Goal: Transaction & Acquisition: Purchase product/service

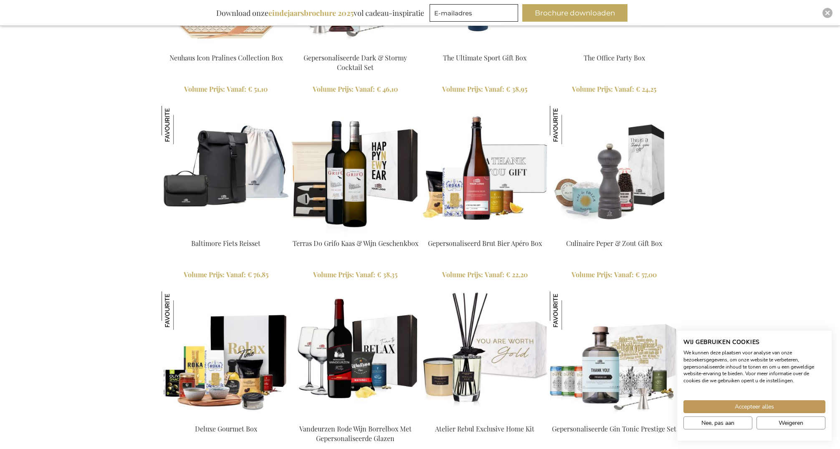
scroll to position [1216, 0]
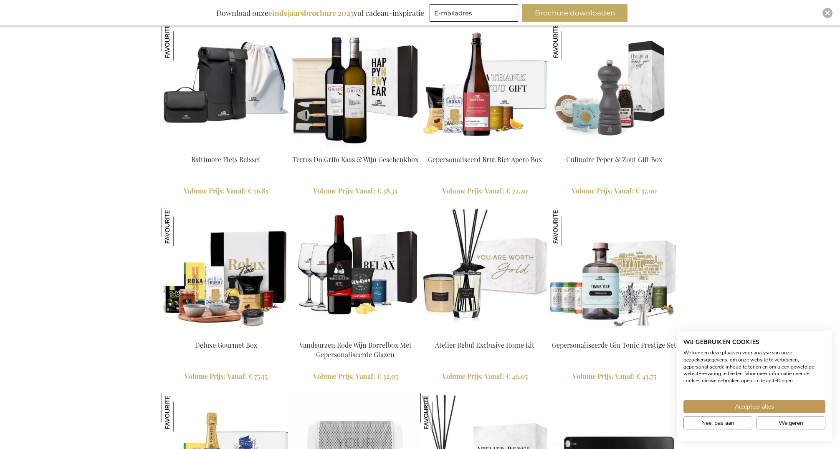
click at [86, 192] on div "Culinaire Olijfolie & Zout Set Volume Prijs: Vanaf € 36,45 In Winkelwagen More …" at bounding box center [420, 300] width 840 height 1335
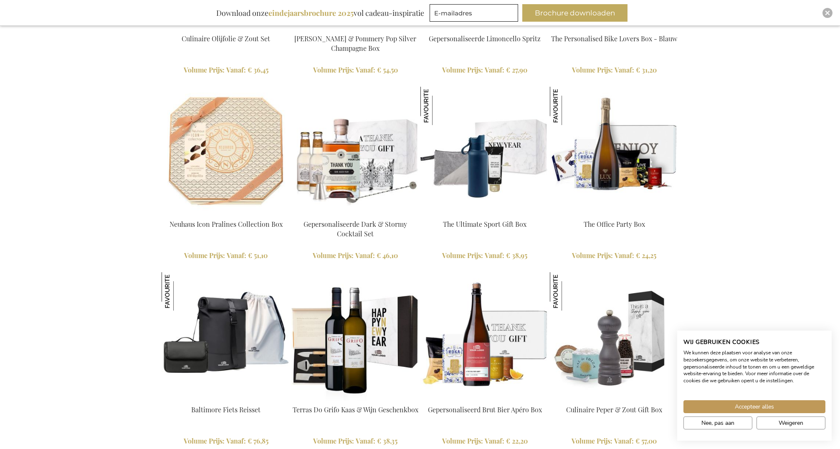
click at [631, 159] on img at bounding box center [614, 151] width 129 height 129
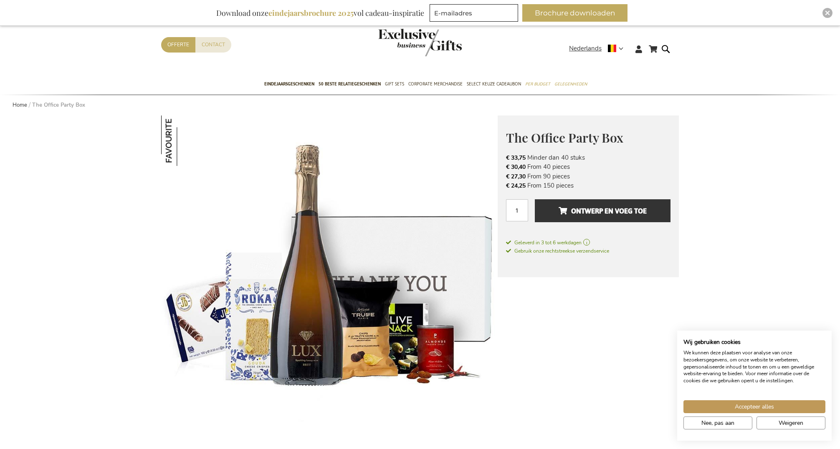
scroll to position [351, 0]
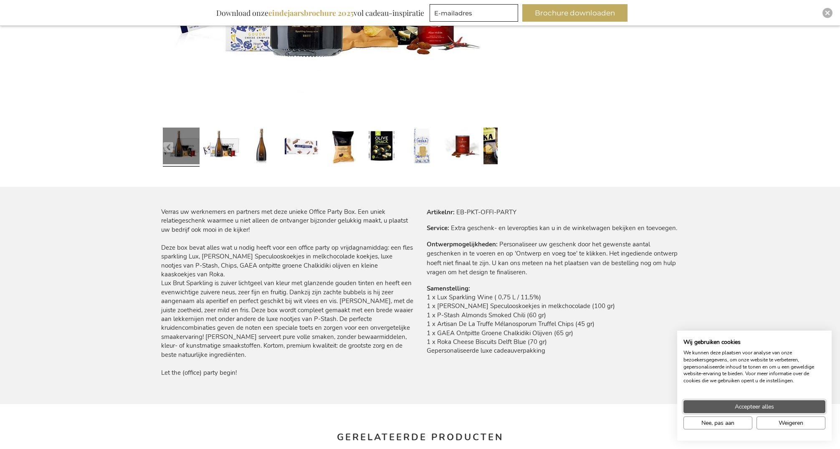
click at [775, 409] on button "Accepteer alles" at bounding box center [754, 407] width 142 height 13
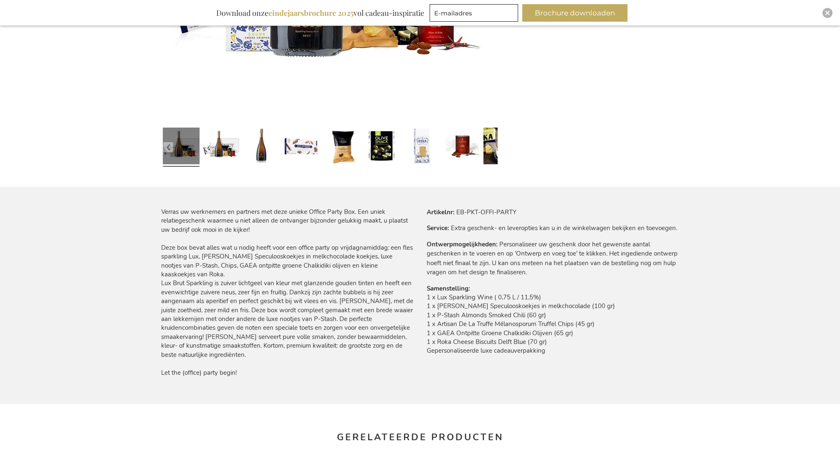
click at [0, 0] on td "Personaliseer uw geschenk door het gewenste aantal geschenken in te voeren en o…" at bounding box center [0, 0] width 0 height 0
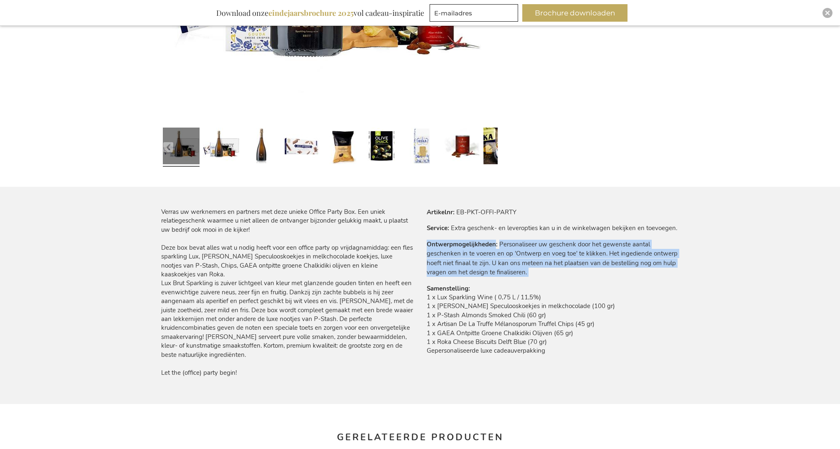
click at [0, 0] on td "Personaliseer uw geschenk door het gewenste aantal geschenken in te voeren en o…" at bounding box center [0, 0] width 0 height 0
click at [627, 283] on tbody "Artikelnr EB-PKT-OFFI-PARTY Service Extra geschenk- en leveropties kan u in de …" at bounding box center [552, 287] width 252 height 159
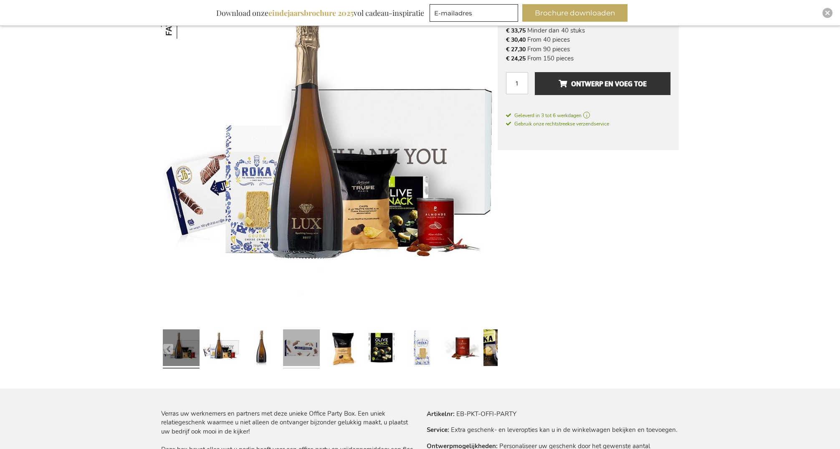
click at [305, 357] on link at bounding box center [301, 349] width 37 height 46
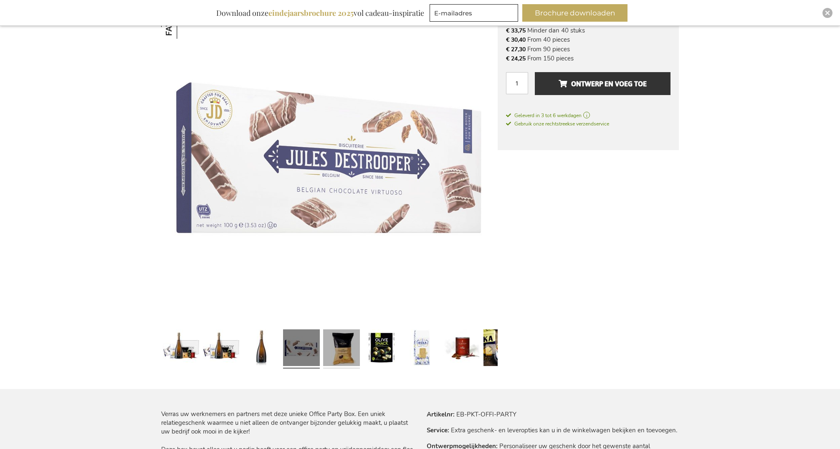
scroll to position [150, 0]
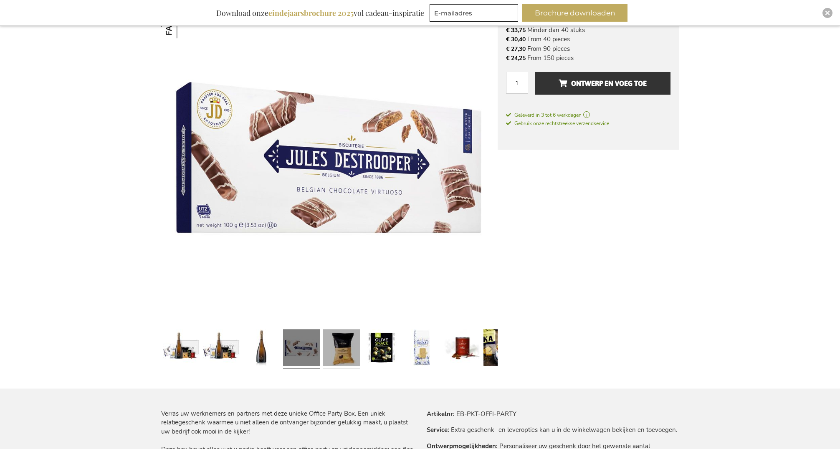
click at [345, 348] on link at bounding box center [341, 349] width 37 height 46
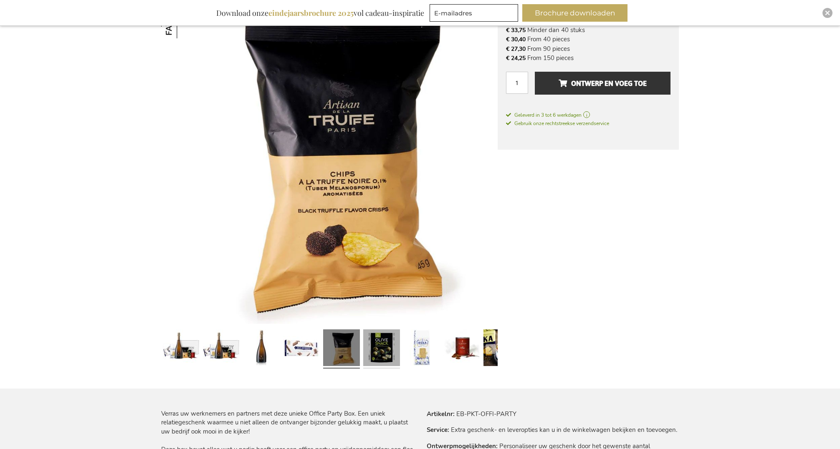
click at [381, 353] on link at bounding box center [381, 349] width 37 height 46
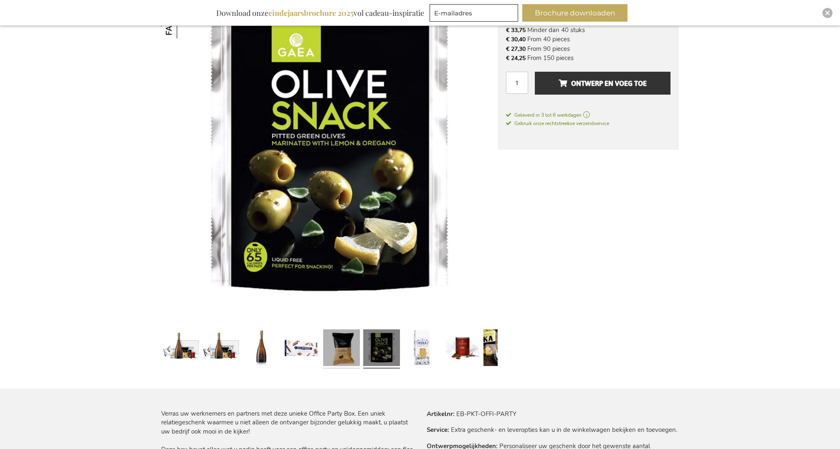
click at [343, 357] on link at bounding box center [341, 349] width 37 height 46
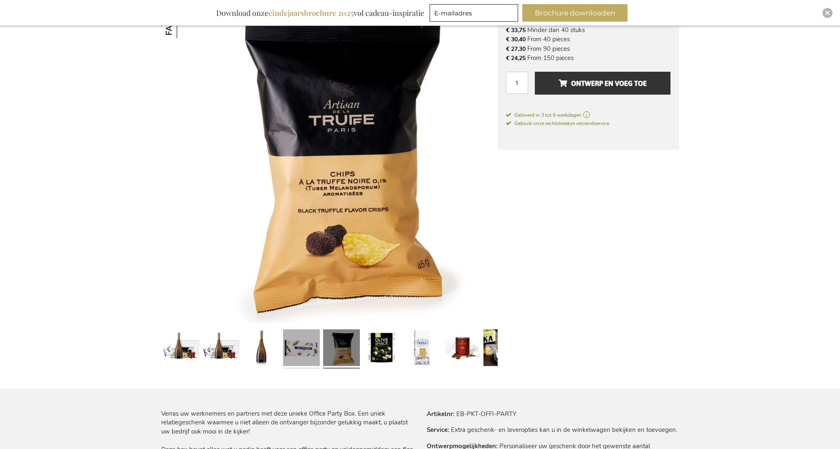
click at [312, 355] on link at bounding box center [301, 349] width 37 height 46
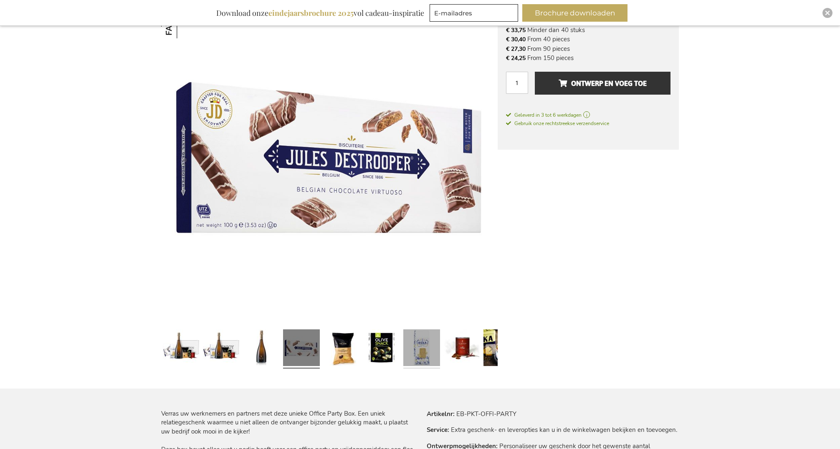
click at [430, 349] on link at bounding box center [421, 349] width 37 height 46
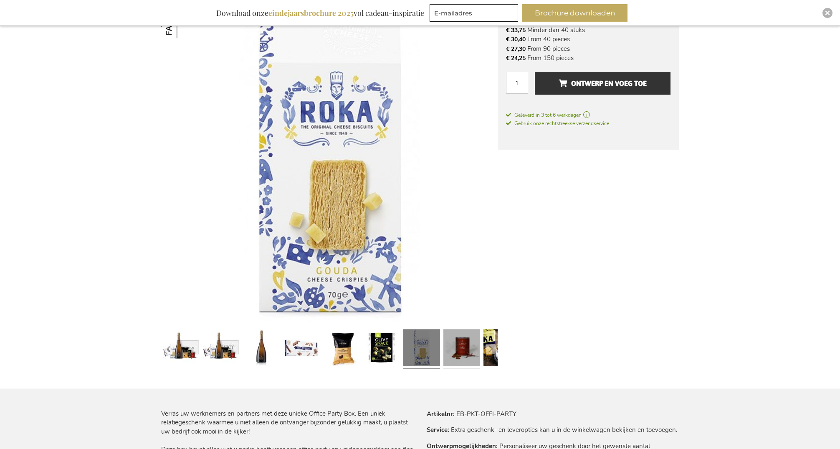
click at [465, 350] on link at bounding box center [461, 349] width 37 height 46
